Goal: Information Seeking & Learning: Understand process/instructions

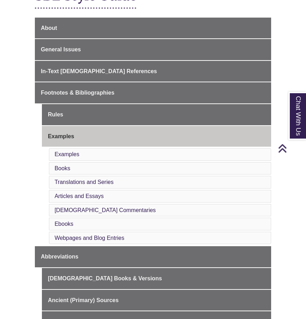
scroll to position [165, 0]
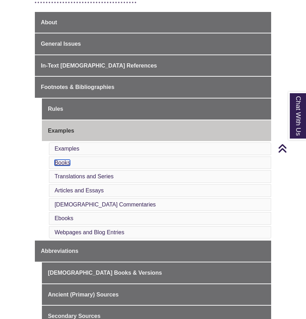
click at [62, 162] on link "Books" at bounding box center [62, 163] width 15 height 6
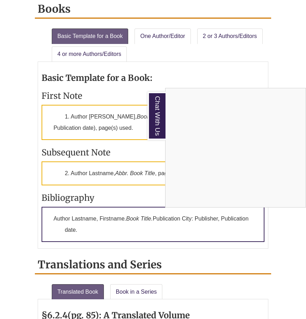
click at [279, 58] on div "Chat With Us" at bounding box center [153, 159] width 306 height 319
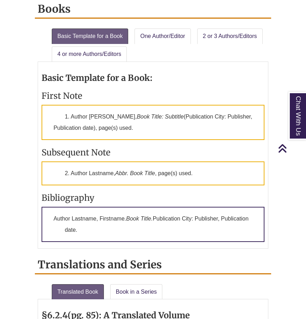
drag, startPoint x: 55, startPoint y: 217, endPoint x: 85, endPoint y: 227, distance: 31.7
click at [85, 227] on p "Author Lastname, Firstname. Book Title. Publication City: Publisher, Publicatio…" at bounding box center [153, 224] width 223 height 35
copy p "Author Lastname, Firstname. Book Title. Publication City: Publisher, Publicatio…"
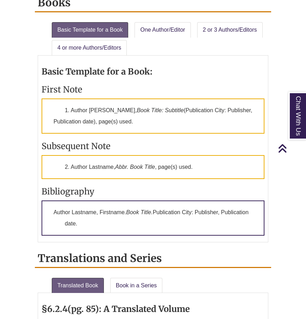
scroll to position [661, 0]
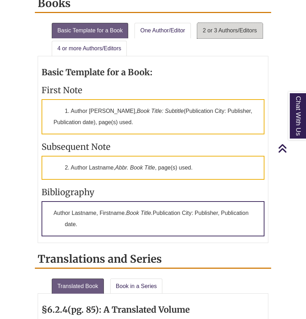
click at [215, 32] on link "2 or 3 Authors/Editors" at bounding box center [229, 30] width 65 height 15
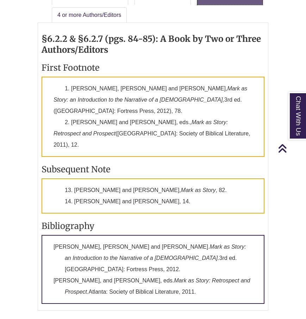
scroll to position [696, 0]
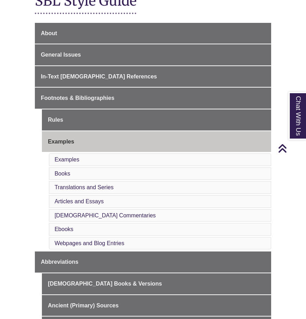
scroll to position [155, 0]
click at [66, 175] on link "Books" at bounding box center [62, 173] width 15 height 6
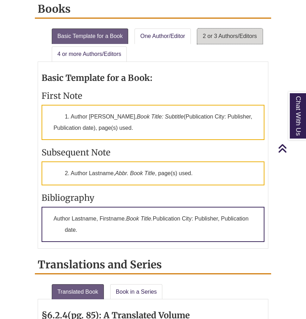
click at [224, 36] on link "2 or 3 Authors/Editors" at bounding box center [229, 36] width 65 height 15
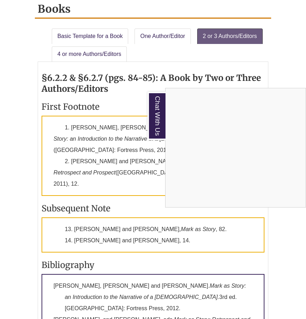
click at [107, 149] on div "Chat With Us" at bounding box center [153, 159] width 306 height 319
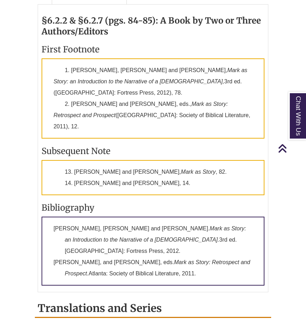
scroll to position [715, 0]
